Goal: Information Seeking & Learning: Learn about a topic

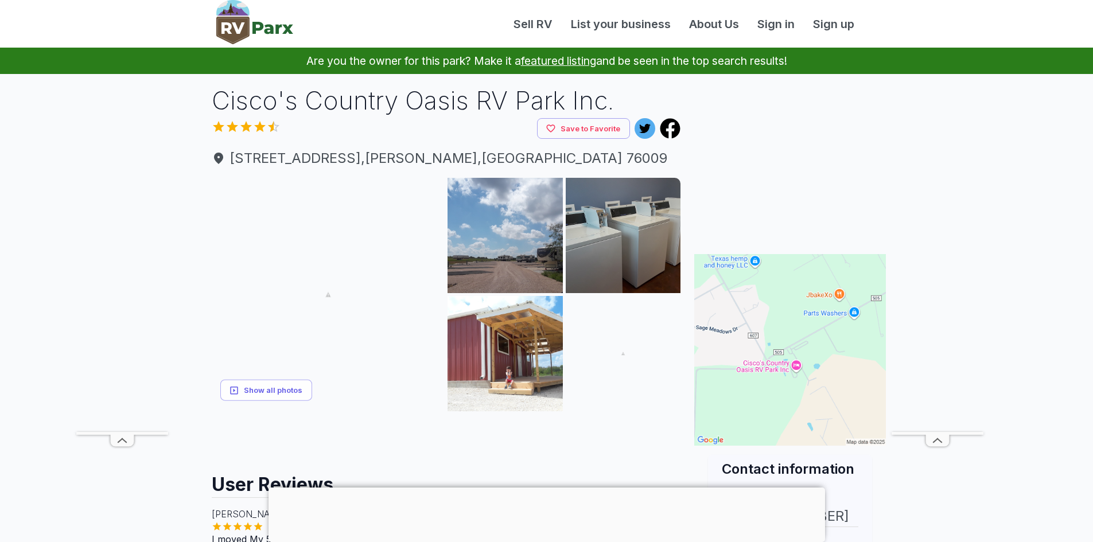
click at [550, 488] on div at bounding box center [547, 488] width 557 height 0
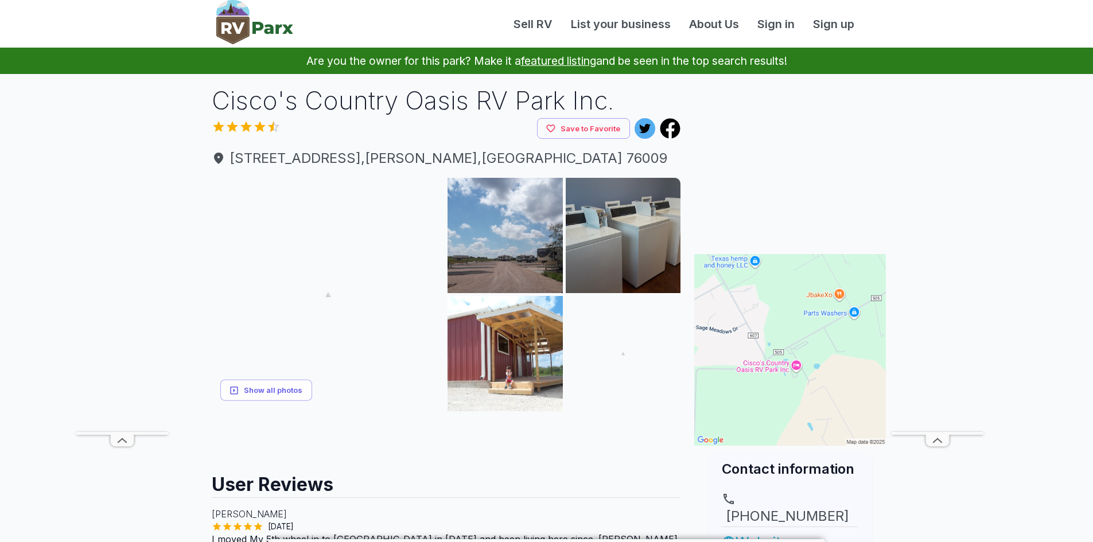
click at [745, 532] on link "Website" at bounding box center [790, 542] width 137 height 21
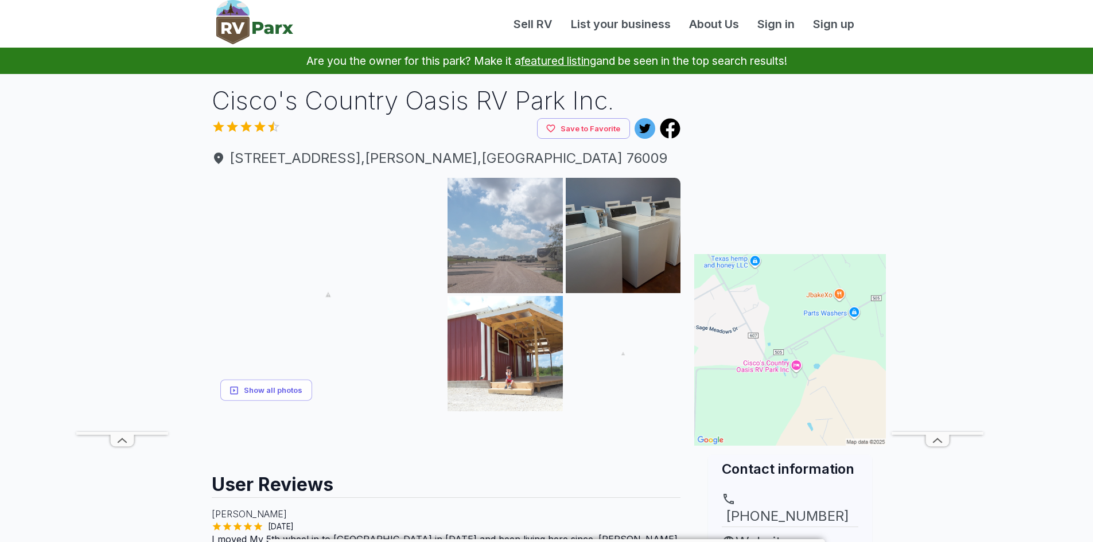
click at [508, 223] on img at bounding box center [505, 235] width 115 height 115
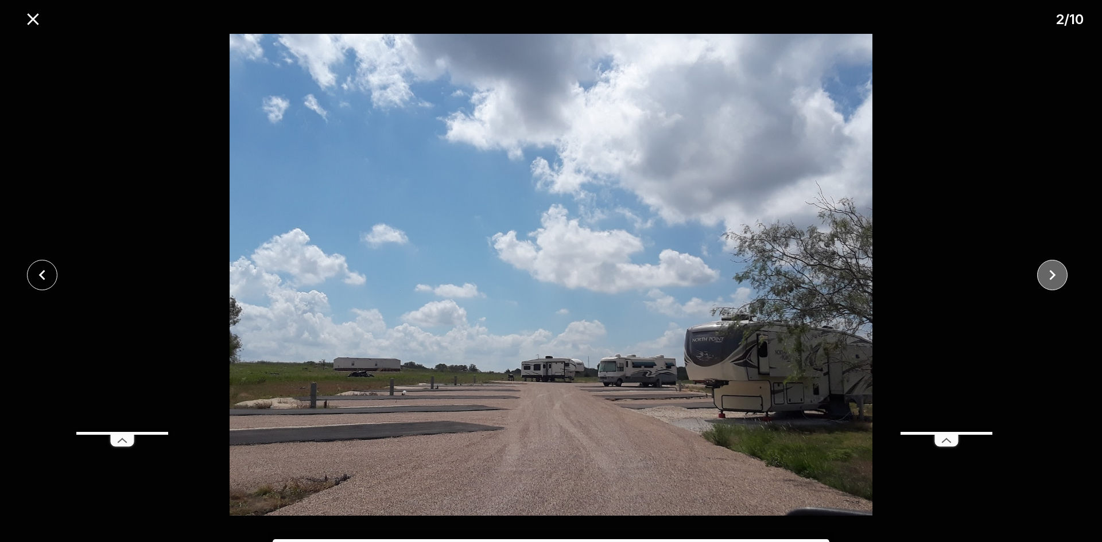
click at [1053, 276] on icon "close" at bounding box center [1053, 275] width 6 height 10
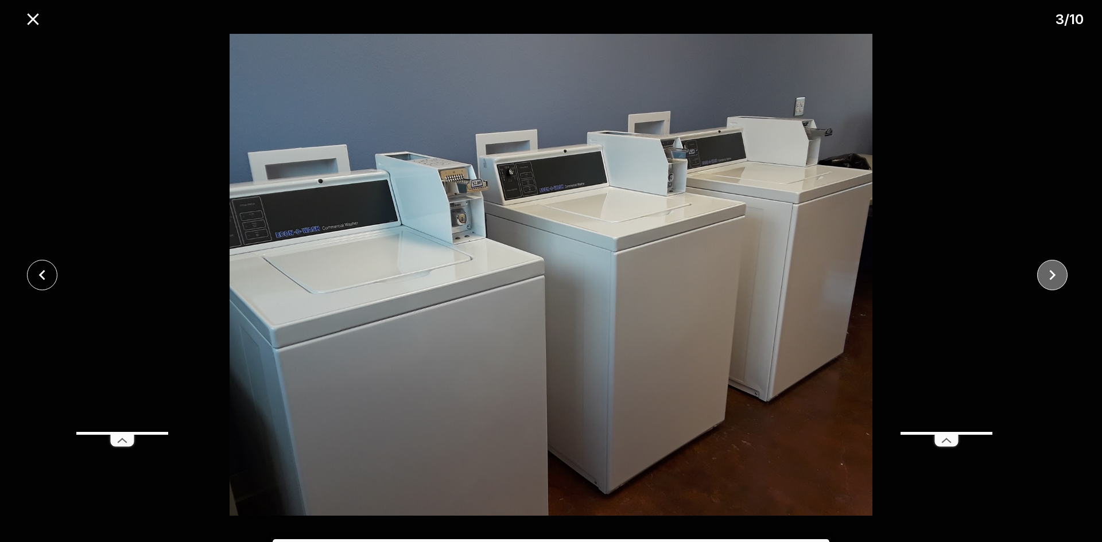
click at [1053, 276] on icon "close" at bounding box center [1053, 275] width 6 height 10
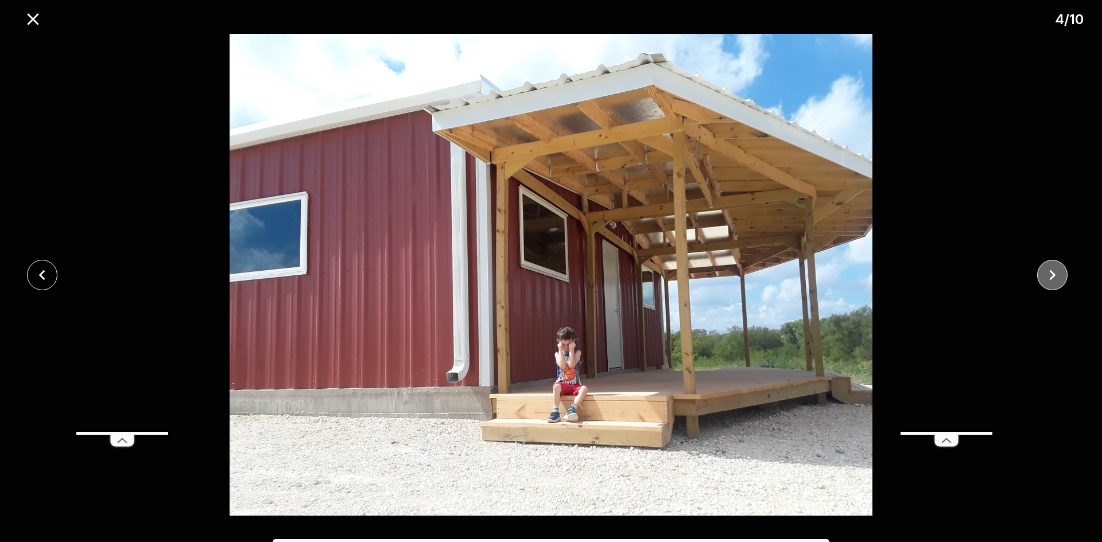
click at [1053, 276] on icon "close" at bounding box center [1053, 275] width 6 height 10
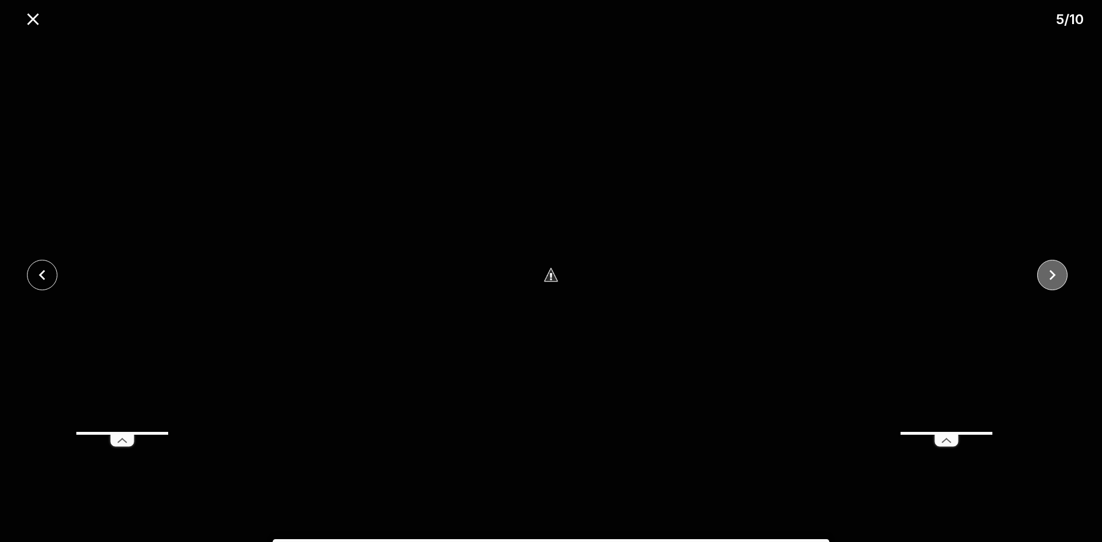
click at [1053, 276] on icon "close" at bounding box center [1053, 275] width 6 height 10
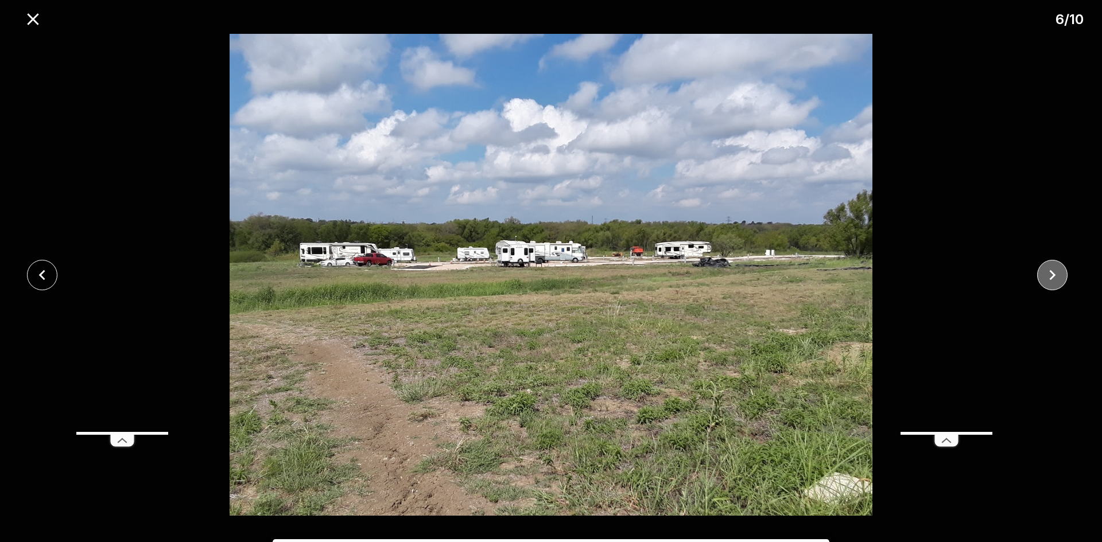
click at [1053, 276] on icon "close" at bounding box center [1053, 275] width 6 height 10
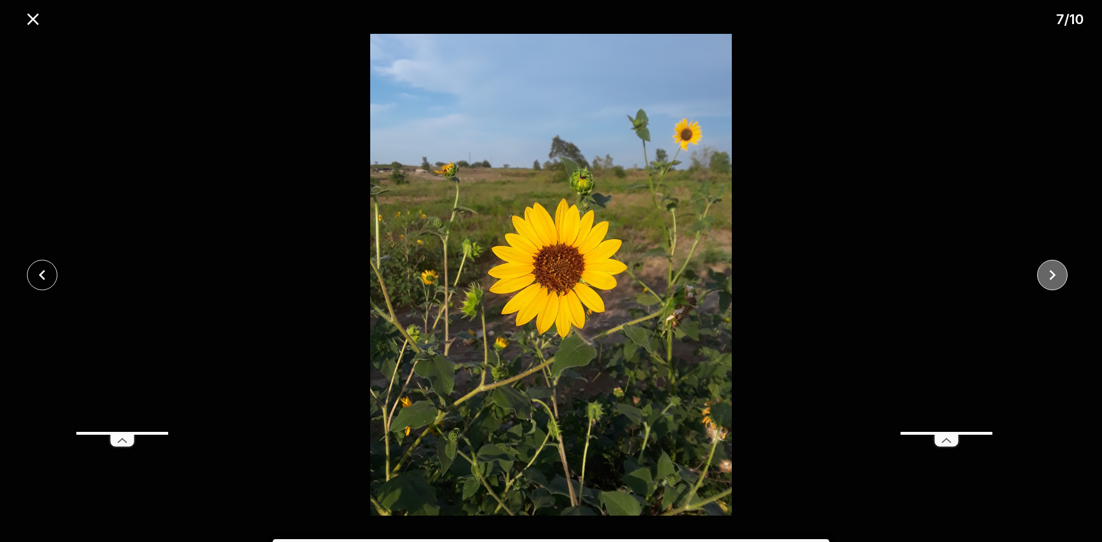
click at [1053, 276] on icon "close" at bounding box center [1053, 275] width 6 height 10
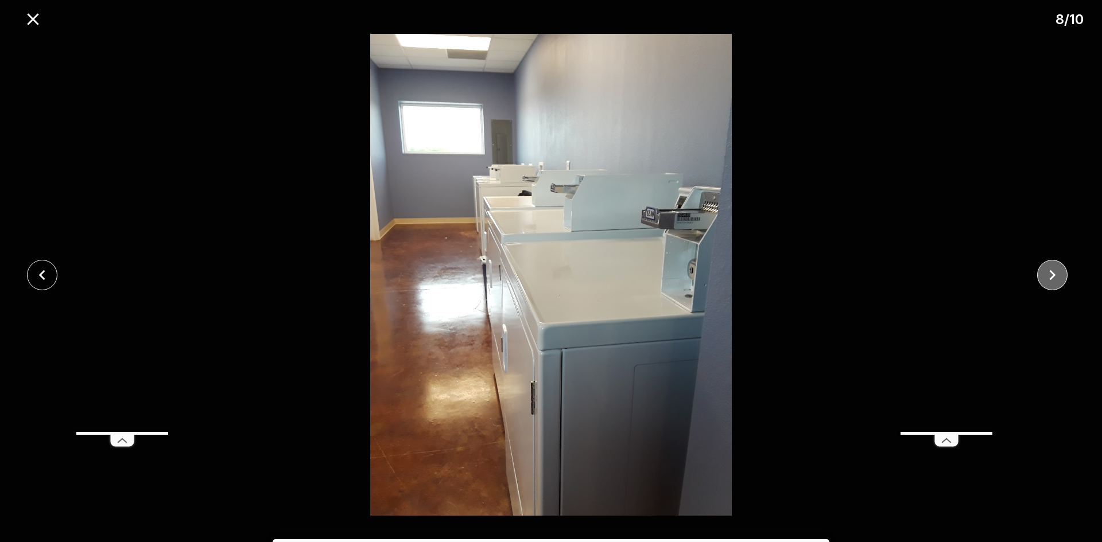
click at [1053, 276] on icon "close" at bounding box center [1053, 275] width 6 height 10
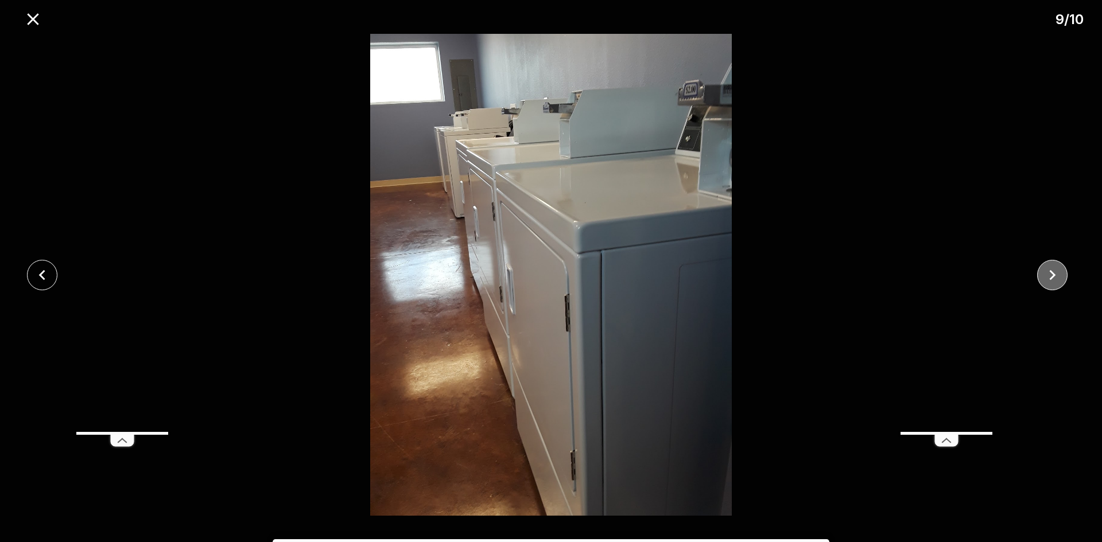
click at [1053, 276] on icon "close" at bounding box center [1053, 275] width 6 height 10
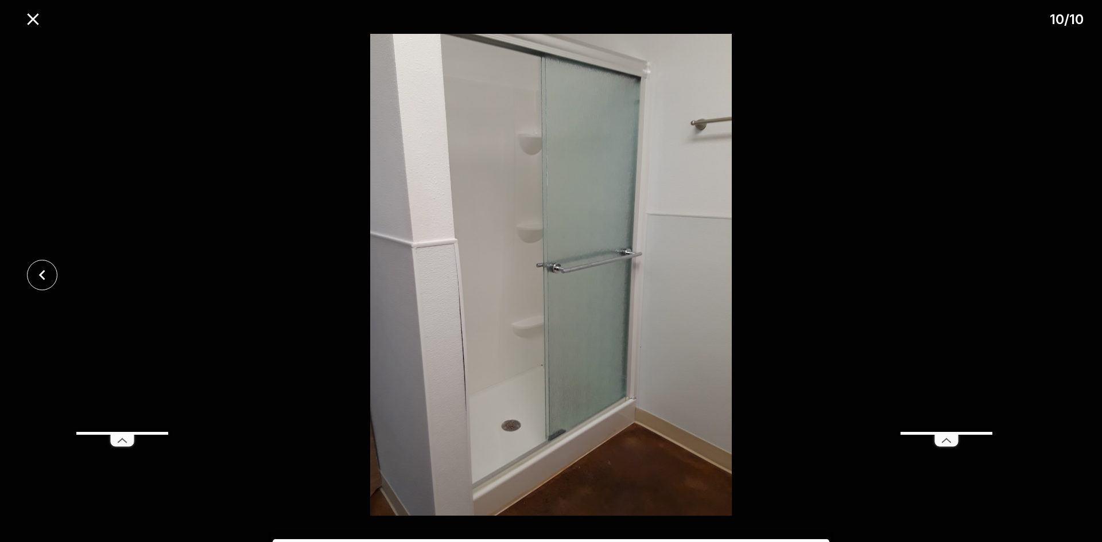
click at [1053, 276] on div at bounding box center [551, 275] width 1102 height 482
click at [31, 20] on icon "close" at bounding box center [33, 19] width 20 height 20
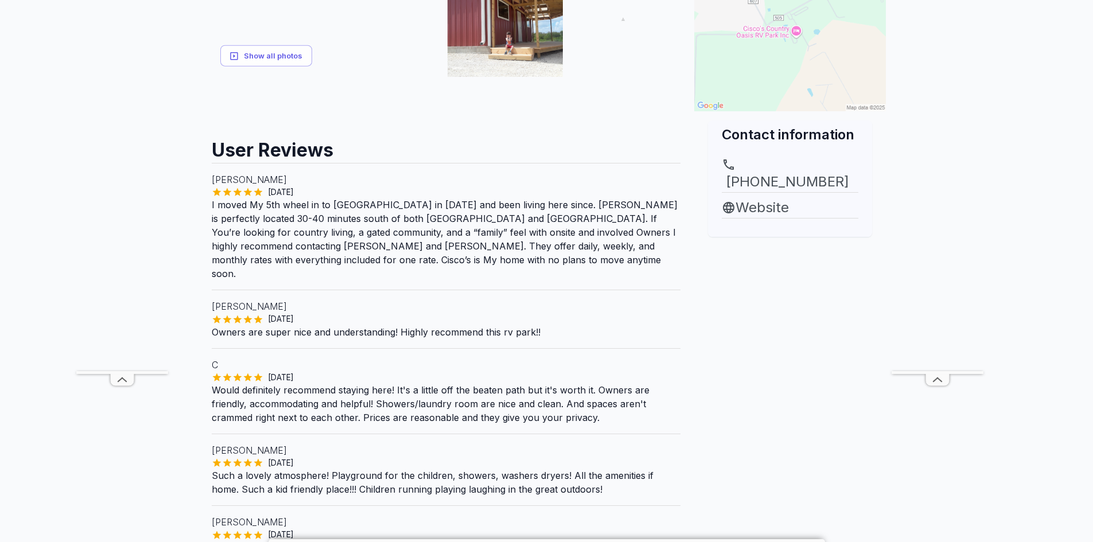
scroll to position [335, 0]
